Goal: Go to known website: Access a specific website the user already knows

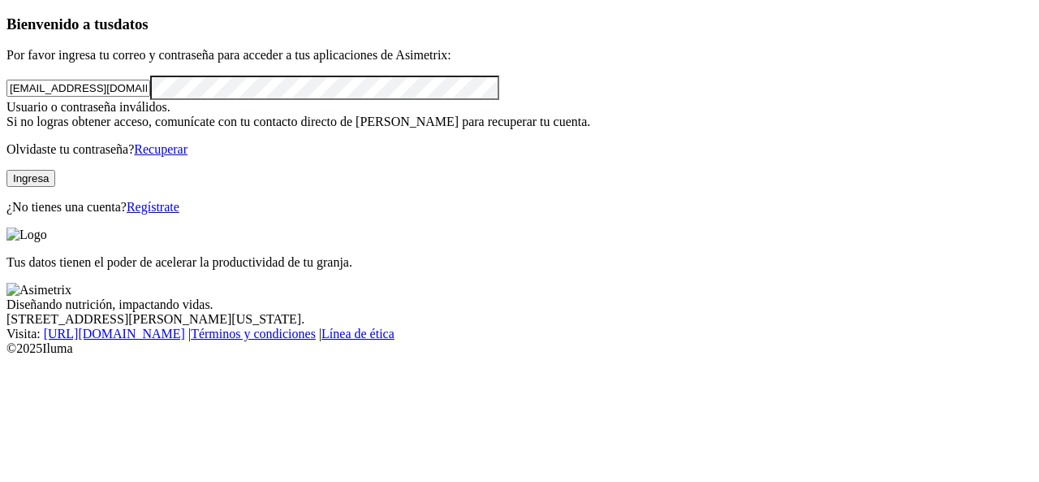
drag, startPoint x: 125, startPoint y: 93, endPoint x: 0, endPoint y: 84, distance: 125.3
click at [6, 84] on div "Bienvenido a tus datos Por favor ingresa tu correo y contraseña para acceder a …" at bounding box center [519, 114] width 1026 height 199
type input "[EMAIL_ADDRESS][DOMAIN_NAME]"
click at [6, 118] on div "Bienvenido a tus datos Por favor ingresa tu correo y contraseña para acceder a …" at bounding box center [519, 114] width 1026 height 199
click at [55, 187] on button "Ingresa" at bounding box center [30, 178] width 49 height 17
